Goal: Information Seeking & Learning: Learn about a topic

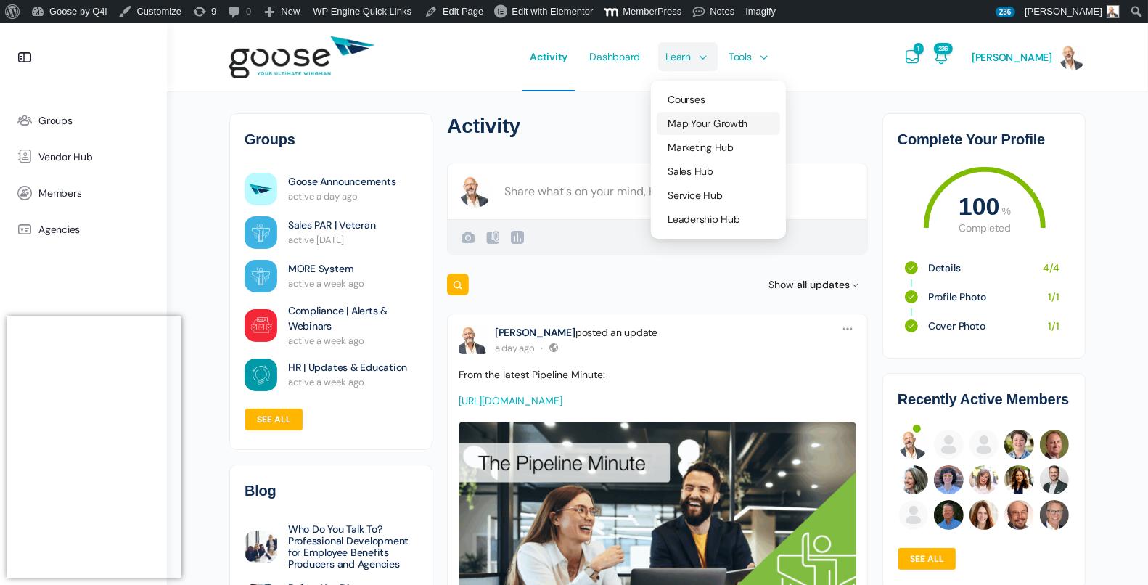
click at [725, 128] on span "Map Your Growth" at bounding box center [706, 123] width 79 height 13
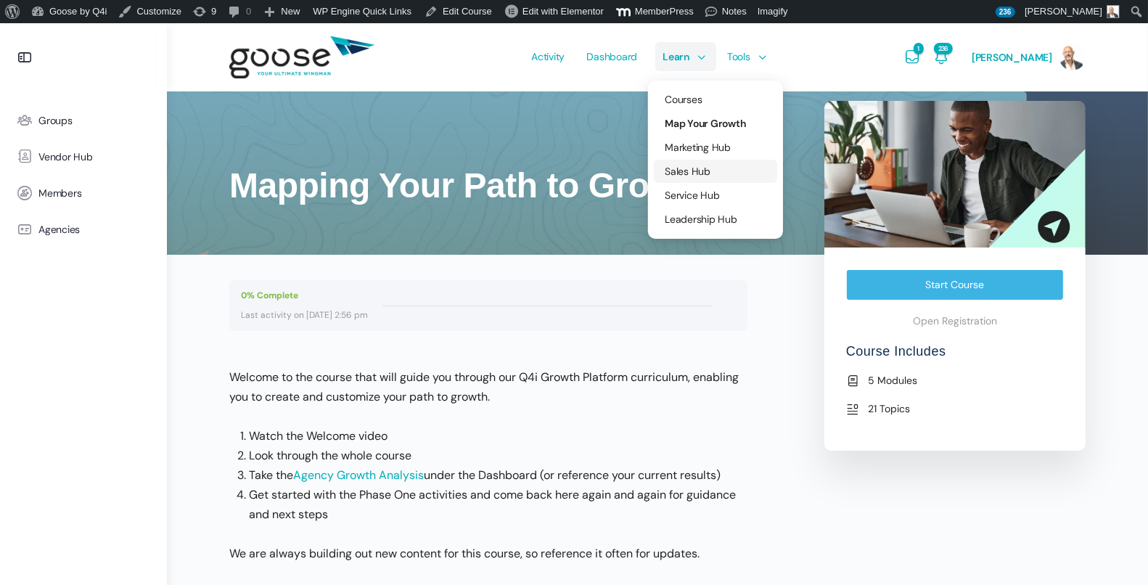
click at [705, 172] on span "Sales Hub" at bounding box center [687, 171] width 46 height 13
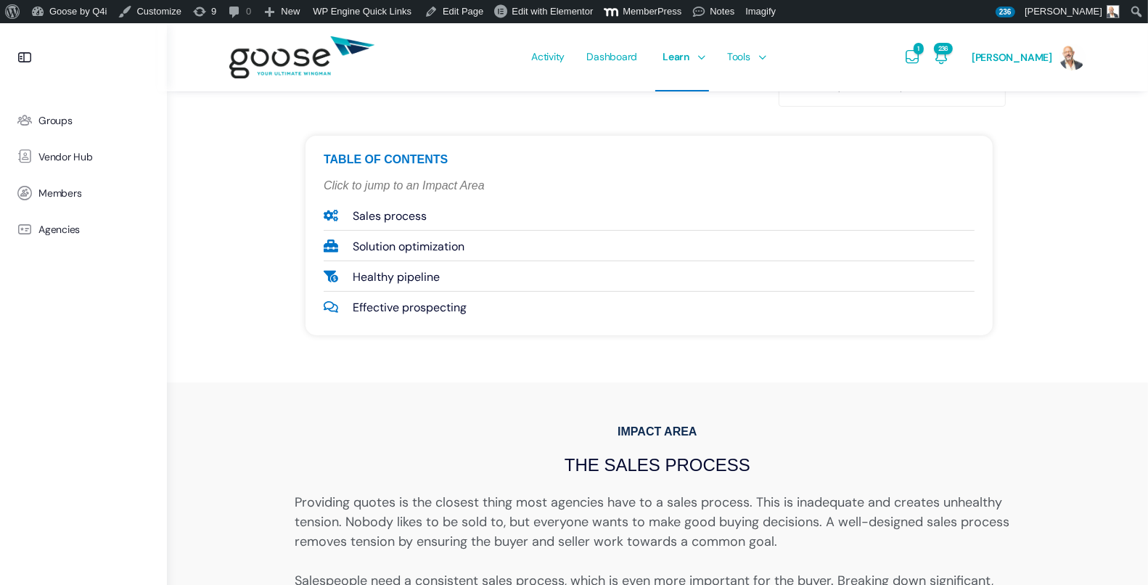
scroll to position [421, 0]
click at [413, 278] on e-page-transition at bounding box center [574, 292] width 1148 height 585
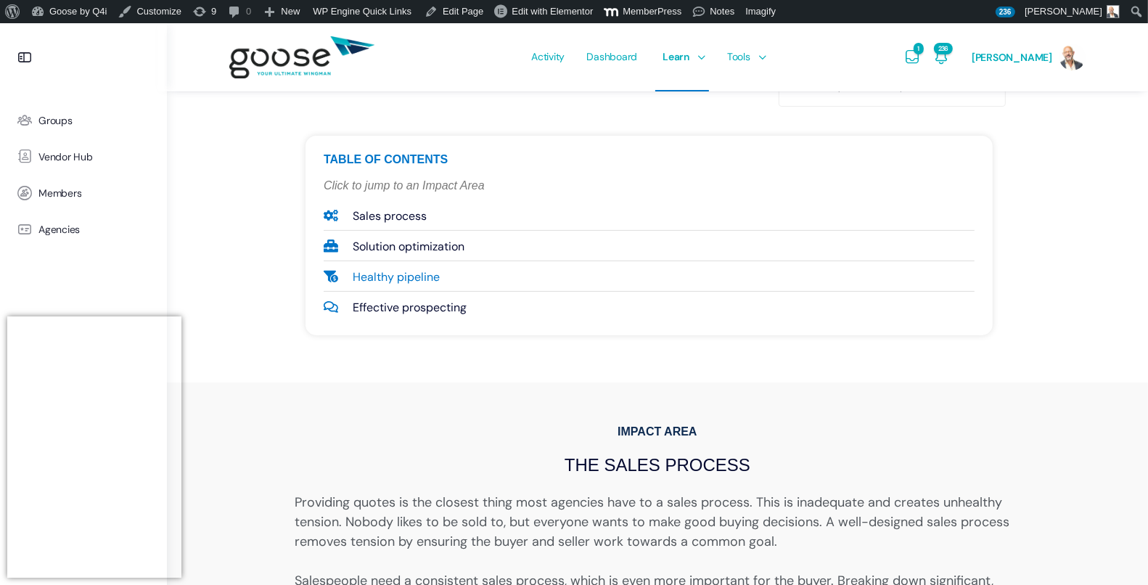
click at [408, 278] on span "Healthy pipeline" at bounding box center [394, 277] width 91 height 20
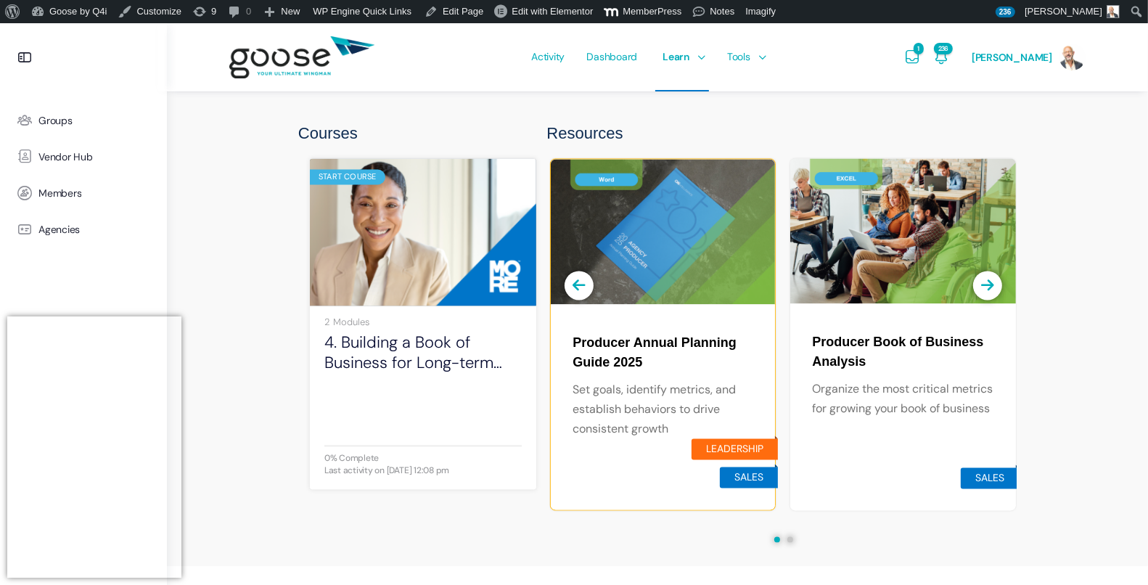
scroll to position [2687, 0]
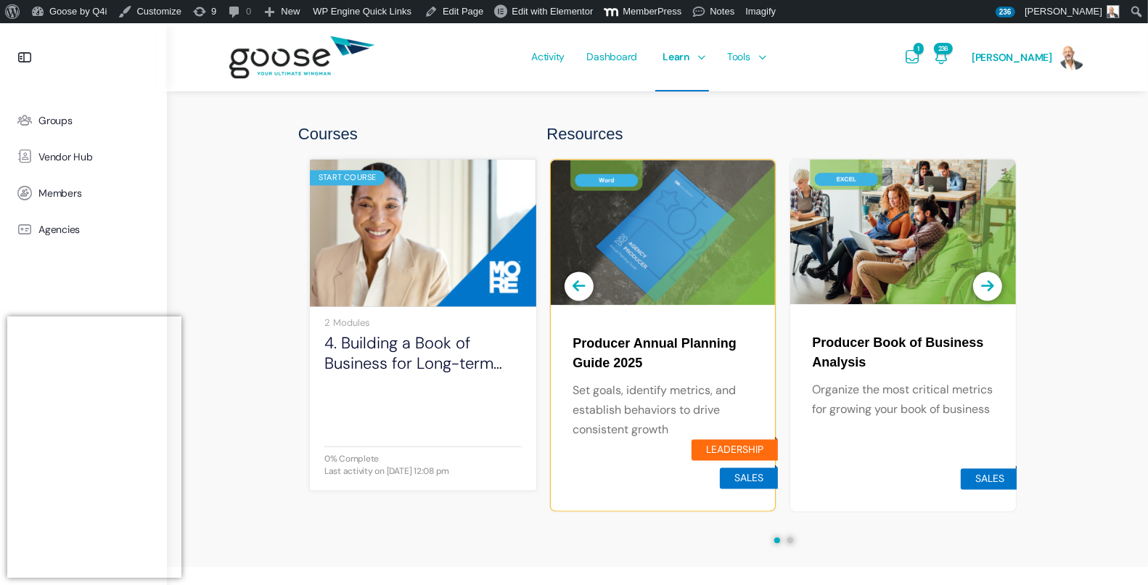
click at [408, 278] on img at bounding box center [423, 232] width 226 height 151
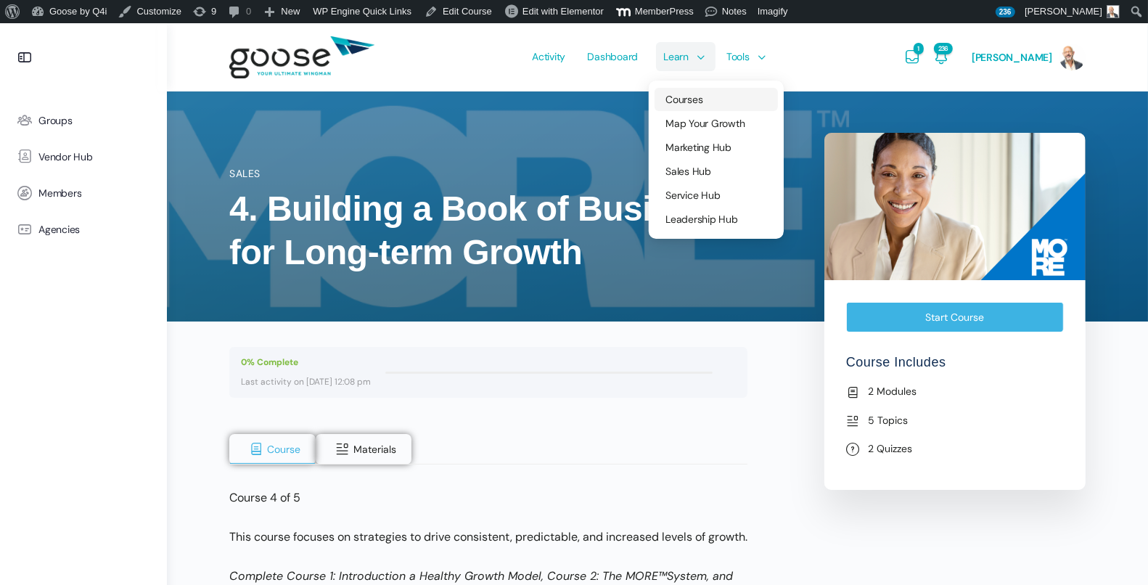
click at [694, 101] on span "Courses" at bounding box center [683, 99] width 37 height 13
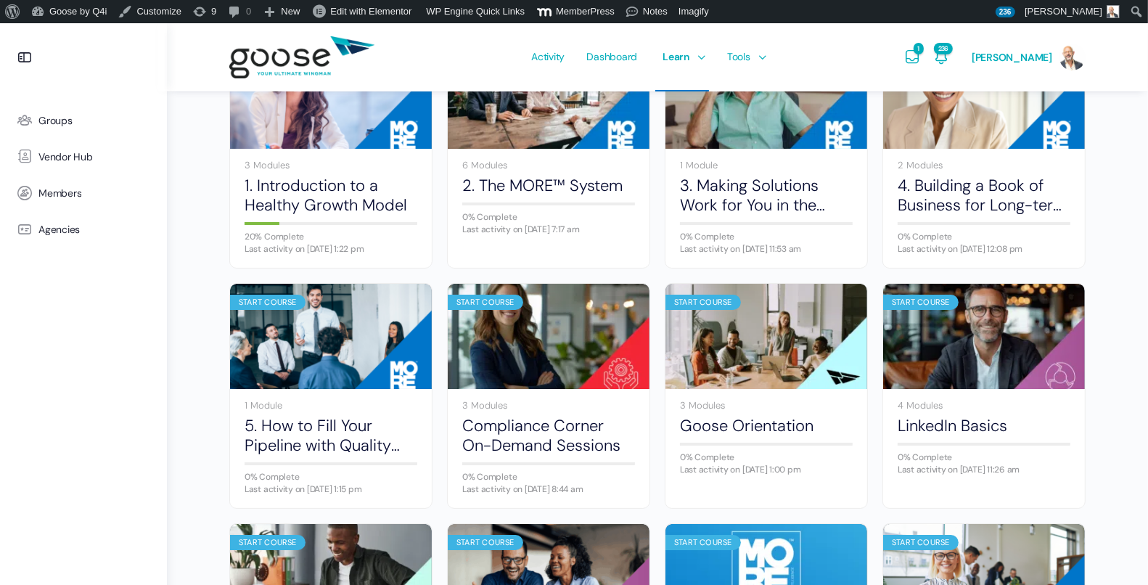
scroll to position [222, 0]
click at [326, 370] on img at bounding box center [331, 336] width 202 height 134
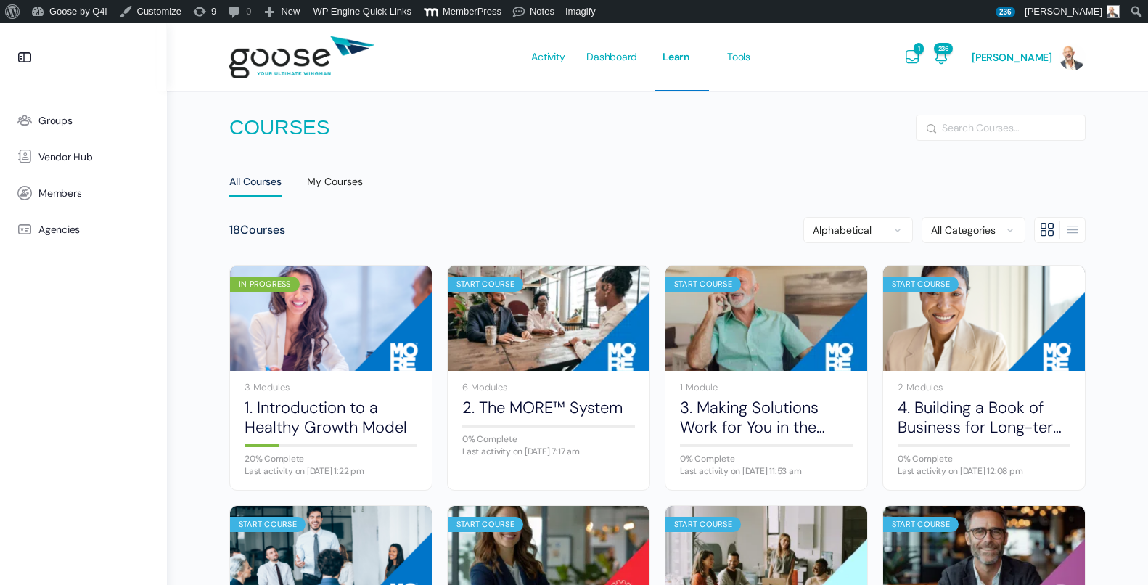
click at [363, 355] on e-page-transition at bounding box center [574, 292] width 1148 height 585
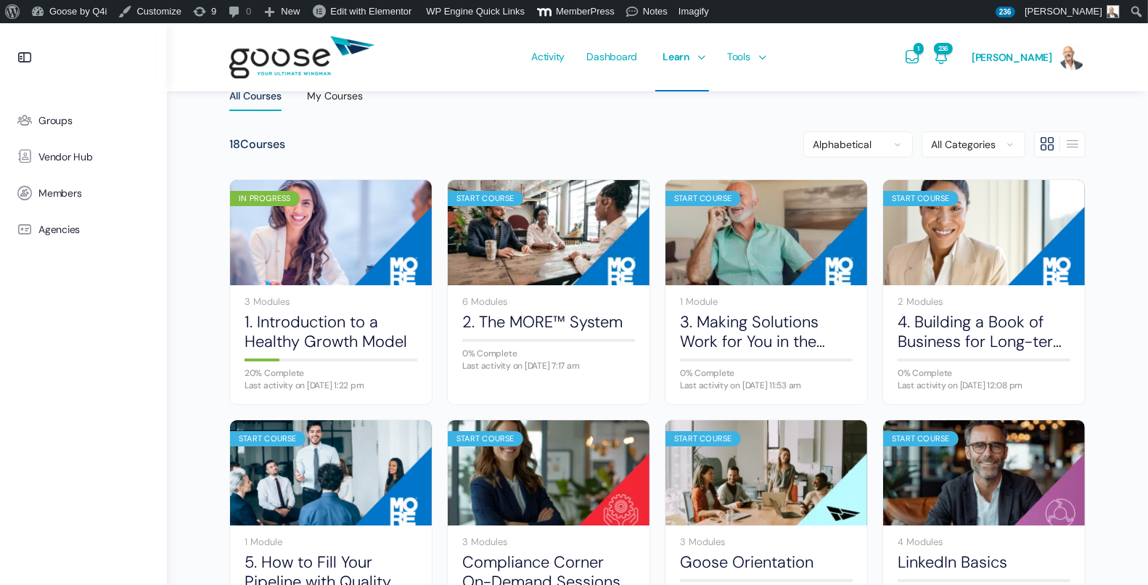
scroll to position [208, 0]
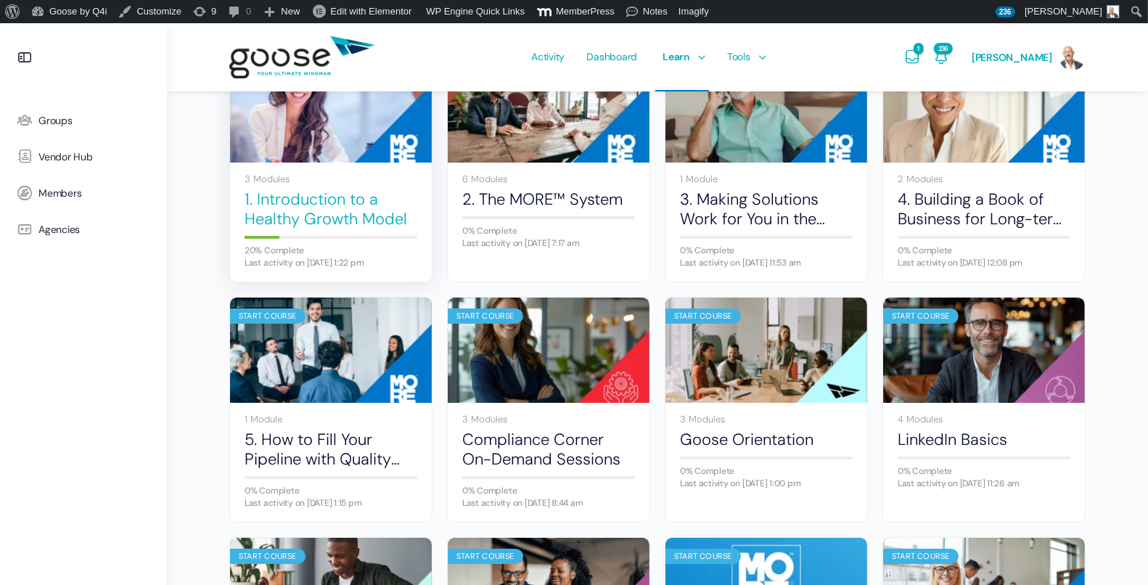
click at [320, 222] on link "1. Introduction to a Healthy Growth Model" at bounding box center [330, 209] width 173 height 40
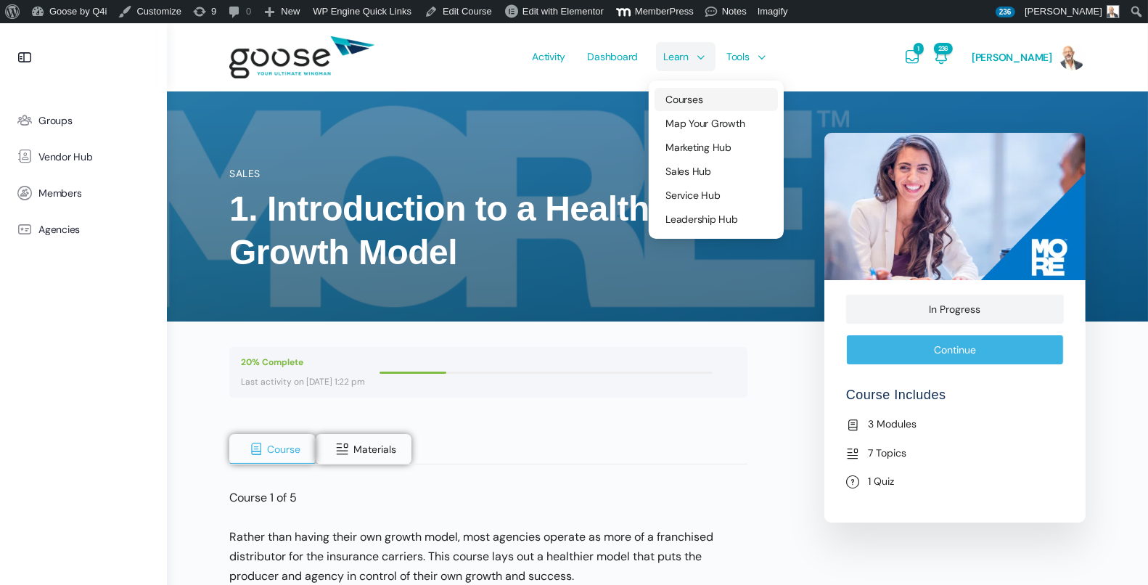
click at [693, 103] on span "Courses" at bounding box center [683, 99] width 37 height 13
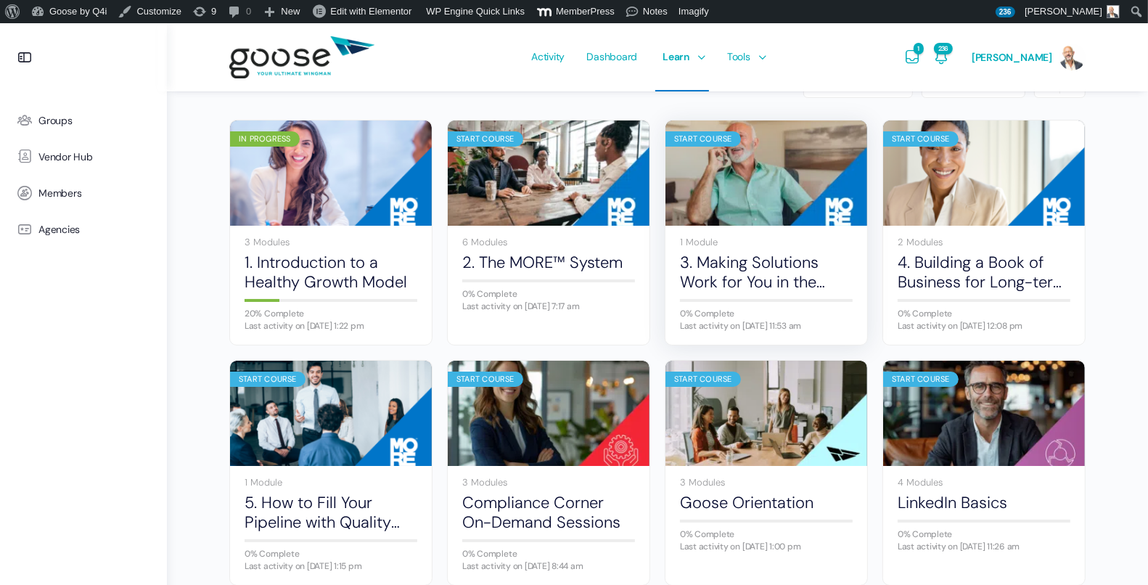
scroll to position [155, 0]
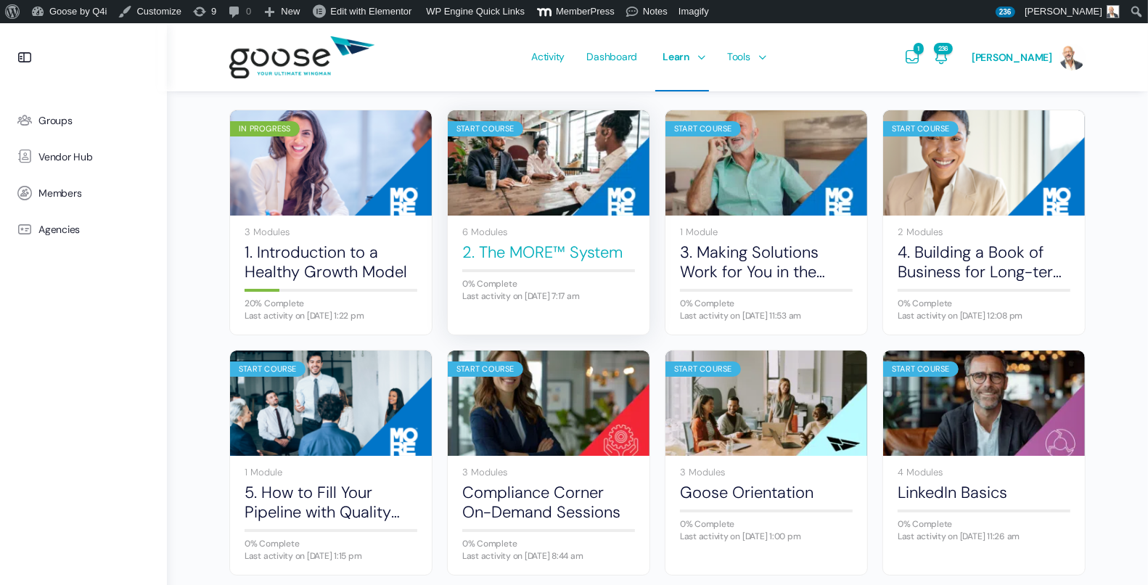
click at [509, 254] on link "2. The MORE™ System" at bounding box center [548, 252] width 173 height 20
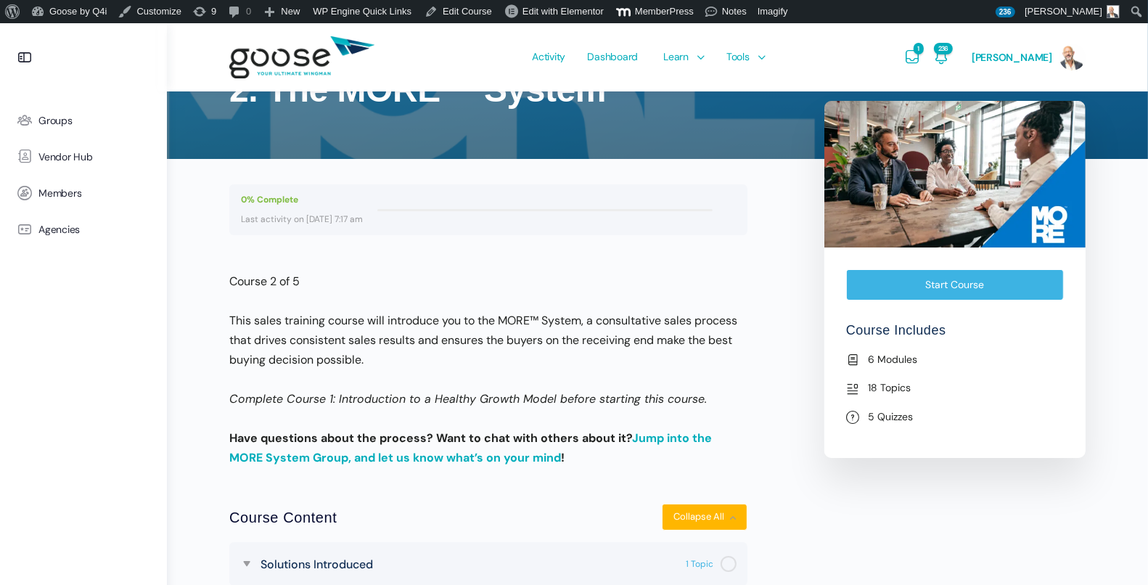
scroll to position [136, 0]
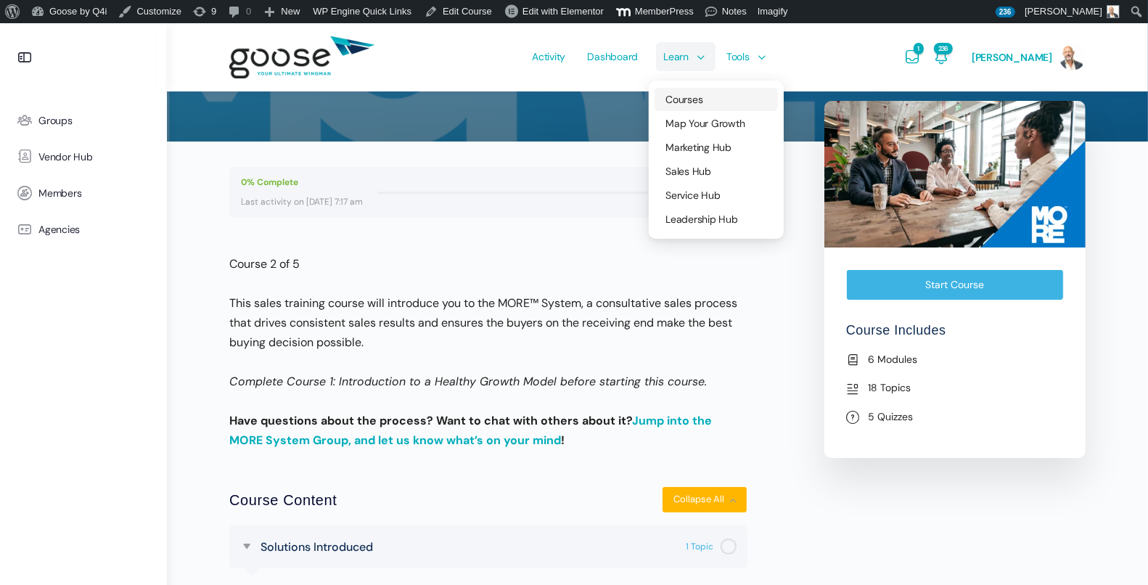
click at [697, 99] on span "Courses" at bounding box center [683, 99] width 37 height 13
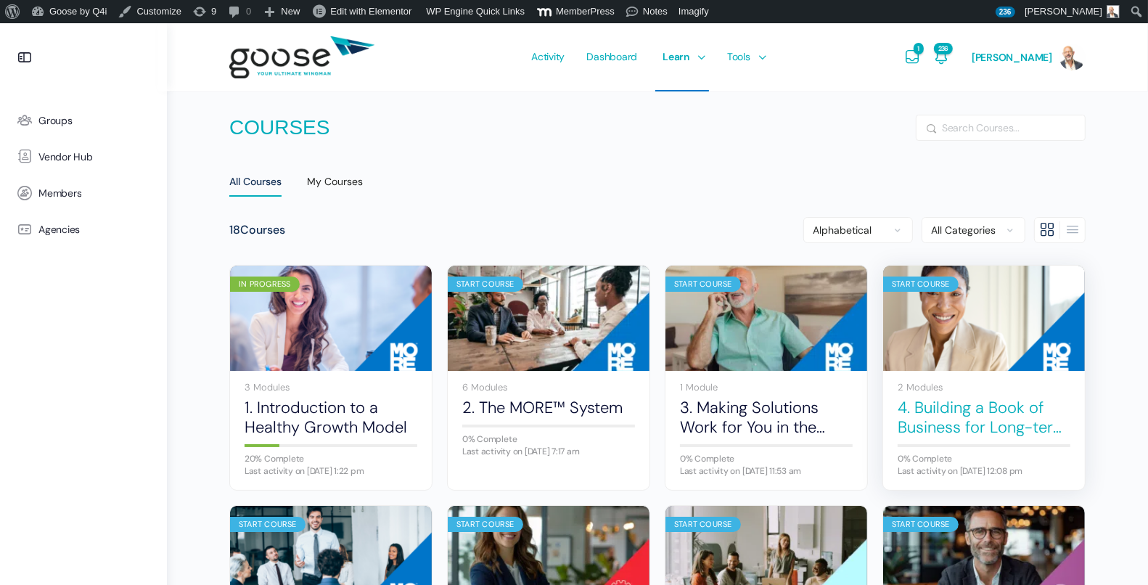
click at [922, 410] on link "4. Building a Book of Business for Long-term Growth" at bounding box center [983, 417] width 173 height 40
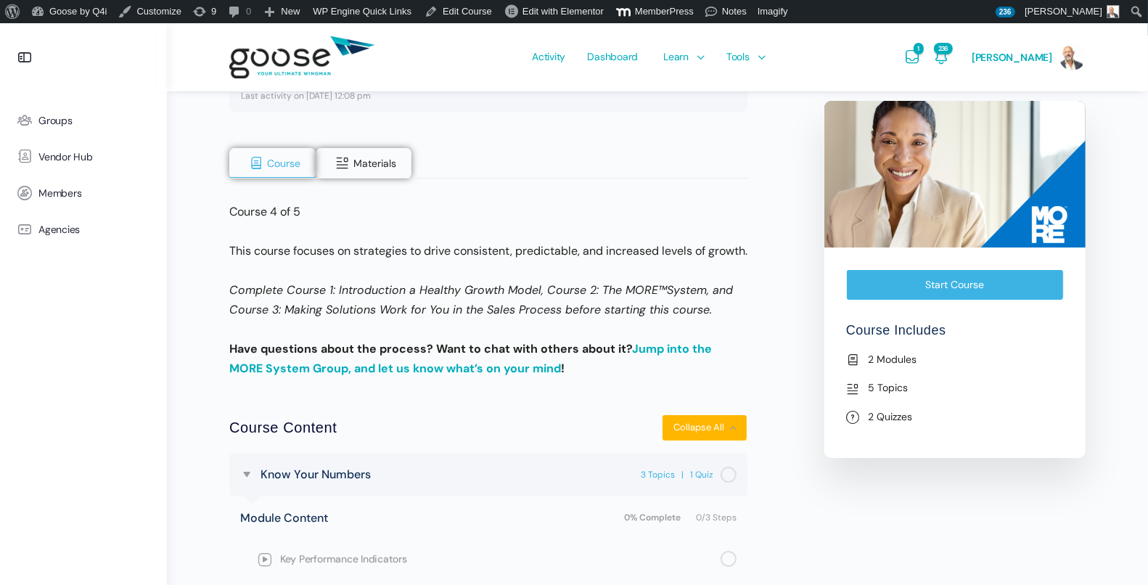
scroll to position [247, 0]
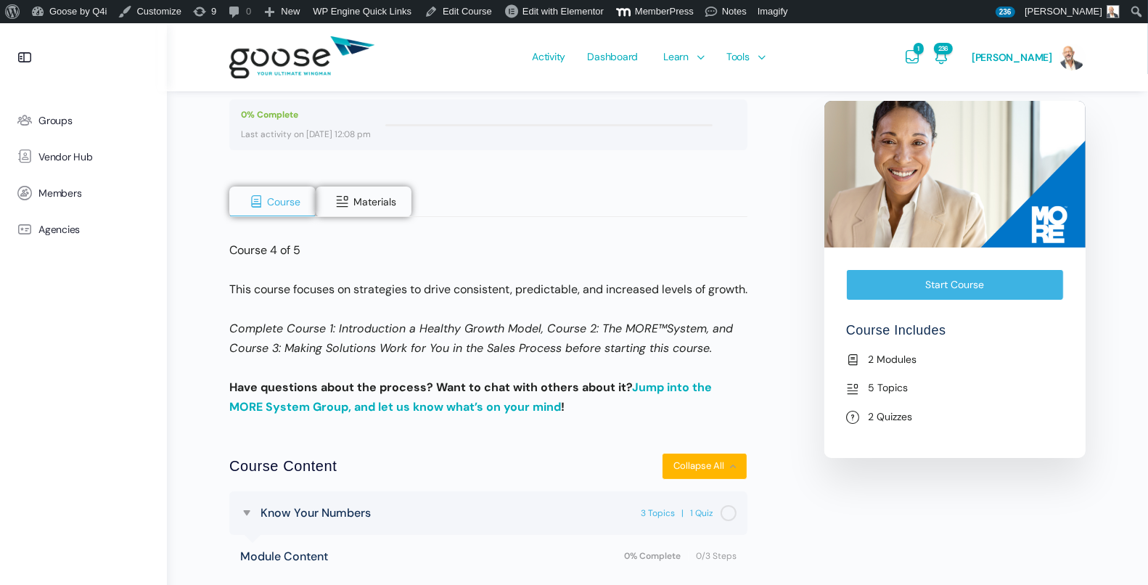
click at [695, 99] on span "Courses" at bounding box center [683, 99] width 37 height 13
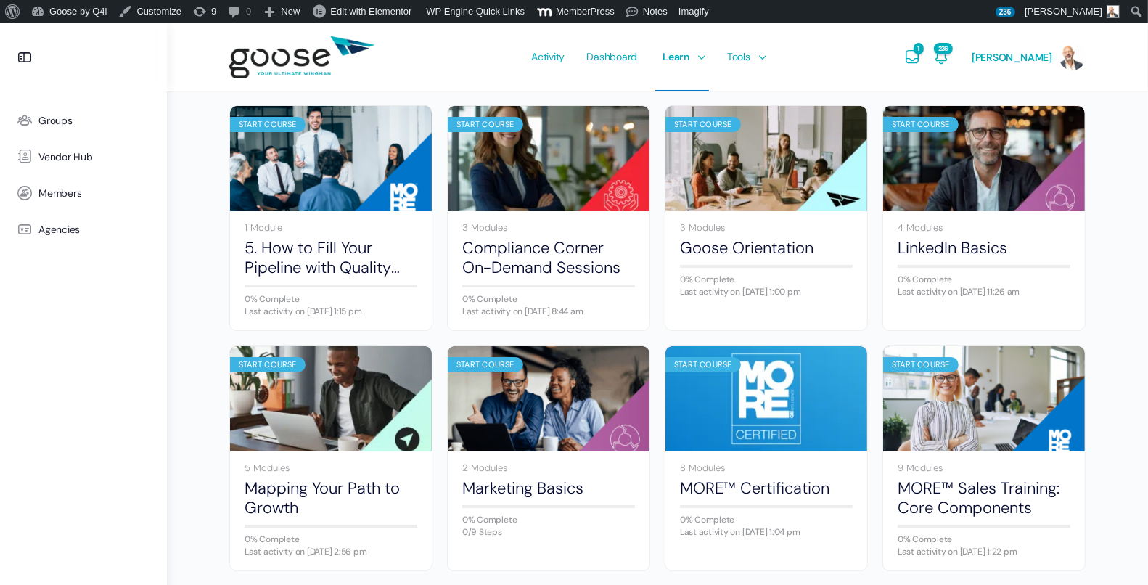
scroll to position [400, 0]
click at [334, 265] on link "5. How to Fill Your Pipeline with Quality Prospects" at bounding box center [330, 258] width 173 height 40
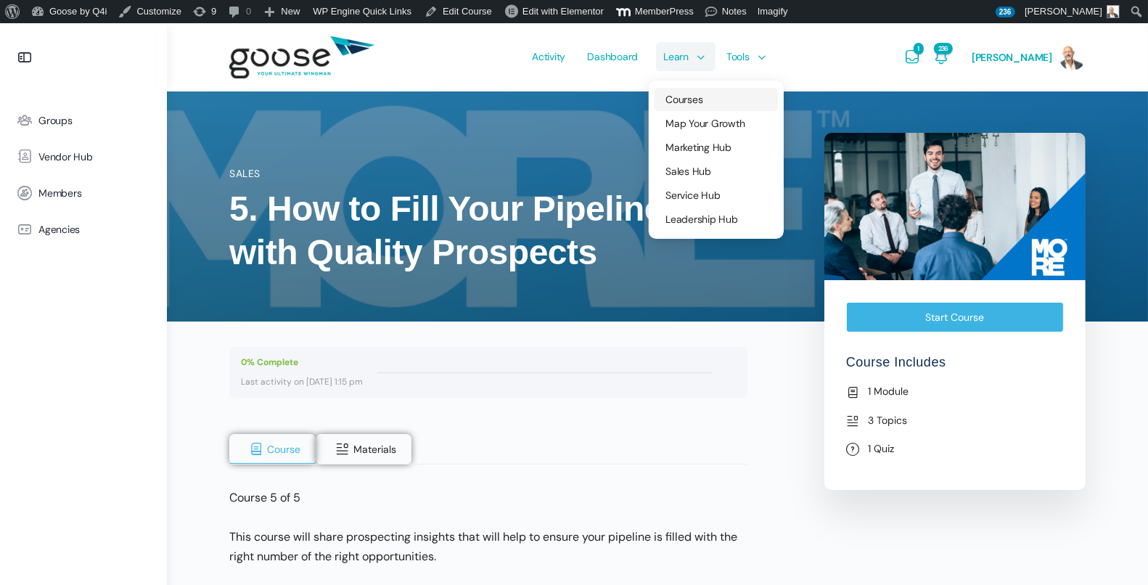
click at [699, 98] on span "Courses" at bounding box center [683, 99] width 37 height 13
